Goal: Register for event/course

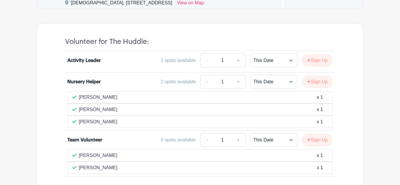
scroll to position [469, 0]
click at [97, 58] on div "Activity Leader" at bounding box center [83, 60] width 33 height 7
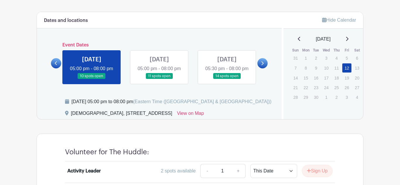
scroll to position [358, 0]
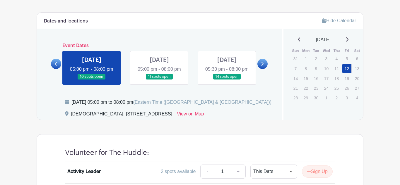
click at [159, 80] on link at bounding box center [159, 80] width 0 height 0
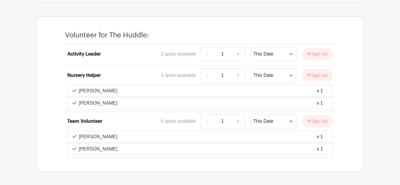
scroll to position [476, 0]
click at [317, 72] on button "Sign Up" at bounding box center [317, 75] width 31 height 12
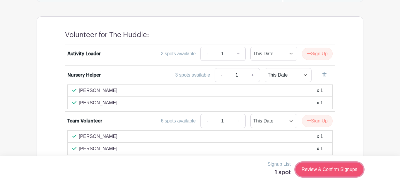
click at [316, 167] on link "Review & Confirm Signups" at bounding box center [329, 170] width 68 height 14
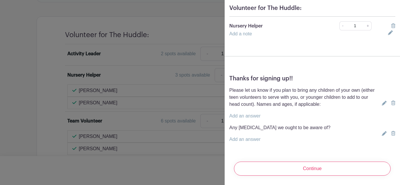
scroll to position [0, 0]
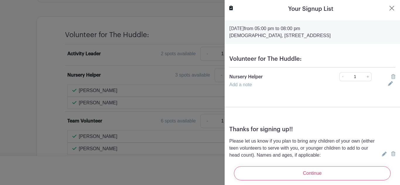
click at [245, 83] on link "Add a note" at bounding box center [240, 84] width 23 height 5
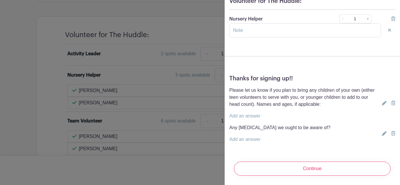
scroll to position [58, 0]
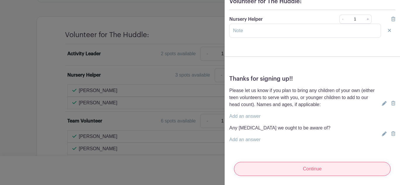
click at [295, 175] on input "Continue" at bounding box center [312, 169] width 157 height 14
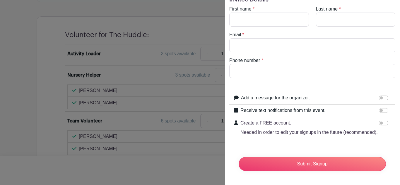
scroll to position [0, 0]
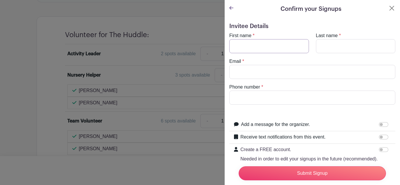
click at [250, 46] on input "First name" at bounding box center [269, 46] width 80 height 14
type input "Tre'veana"
click at [329, 48] on input "Last name" at bounding box center [356, 46] width 80 height 14
type input "[PERSON_NAME]"
click at [325, 71] on input "Email" at bounding box center [312, 72] width 166 height 14
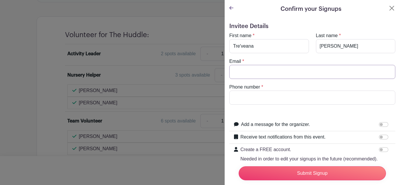
type input "[EMAIL_ADDRESS][PERSON_NAME][DOMAIN_NAME]"
click at [279, 99] on input "Phone number" at bounding box center [312, 98] width 166 height 14
type input "8434256175"
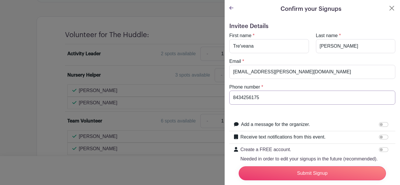
scroll to position [27, 0]
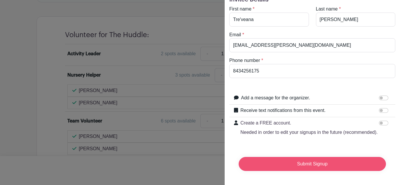
click at [327, 161] on input "Submit Signup" at bounding box center [311, 164] width 147 height 14
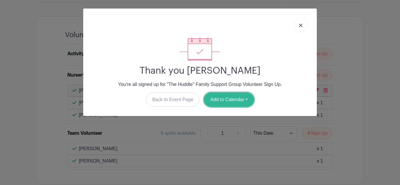
click at [236, 97] on button "Add to Calendar" at bounding box center [229, 100] width 50 height 14
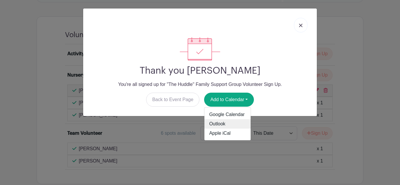
click at [224, 123] on link "Outlook" at bounding box center [227, 123] width 46 height 9
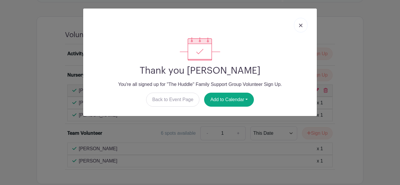
click at [299, 25] on img at bounding box center [301, 26] width 4 height 4
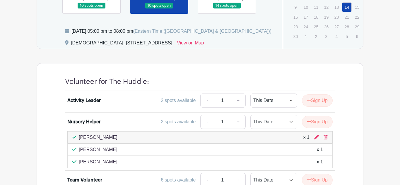
scroll to position [430, 0]
